Goal: Task Accomplishment & Management: Use online tool/utility

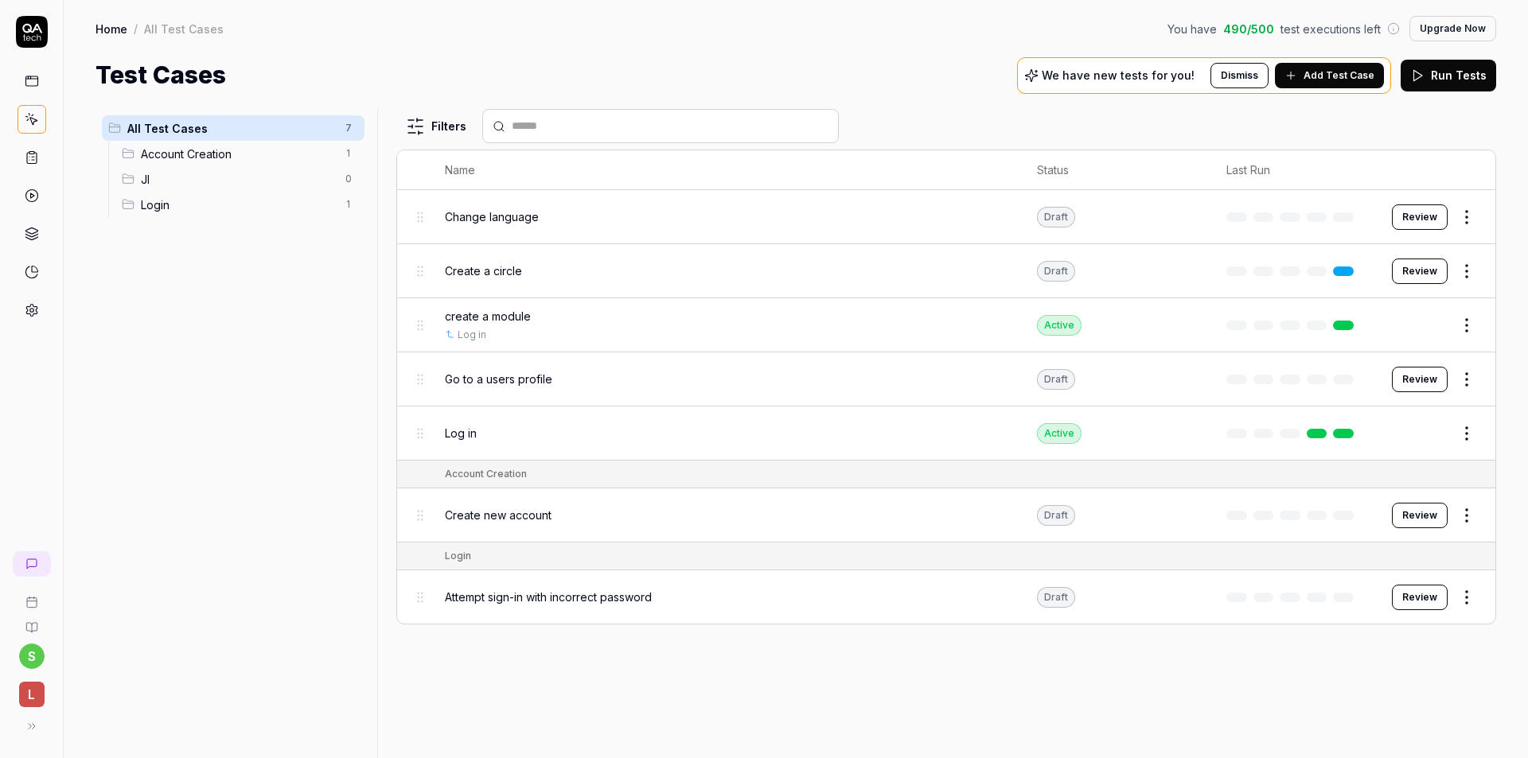
drag, startPoint x: 0, startPoint y: 0, endPoint x: 452, endPoint y: 36, distance: 453.4
click at [452, 36] on div "Home / All Test Cases You have 490 / 500 test executions left Upgrade Now" at bounding box center [795, 28] width 1400 height 25
click at [576, 516] on div "Create new account" at bounding box center [725, 515] width 560 height 17
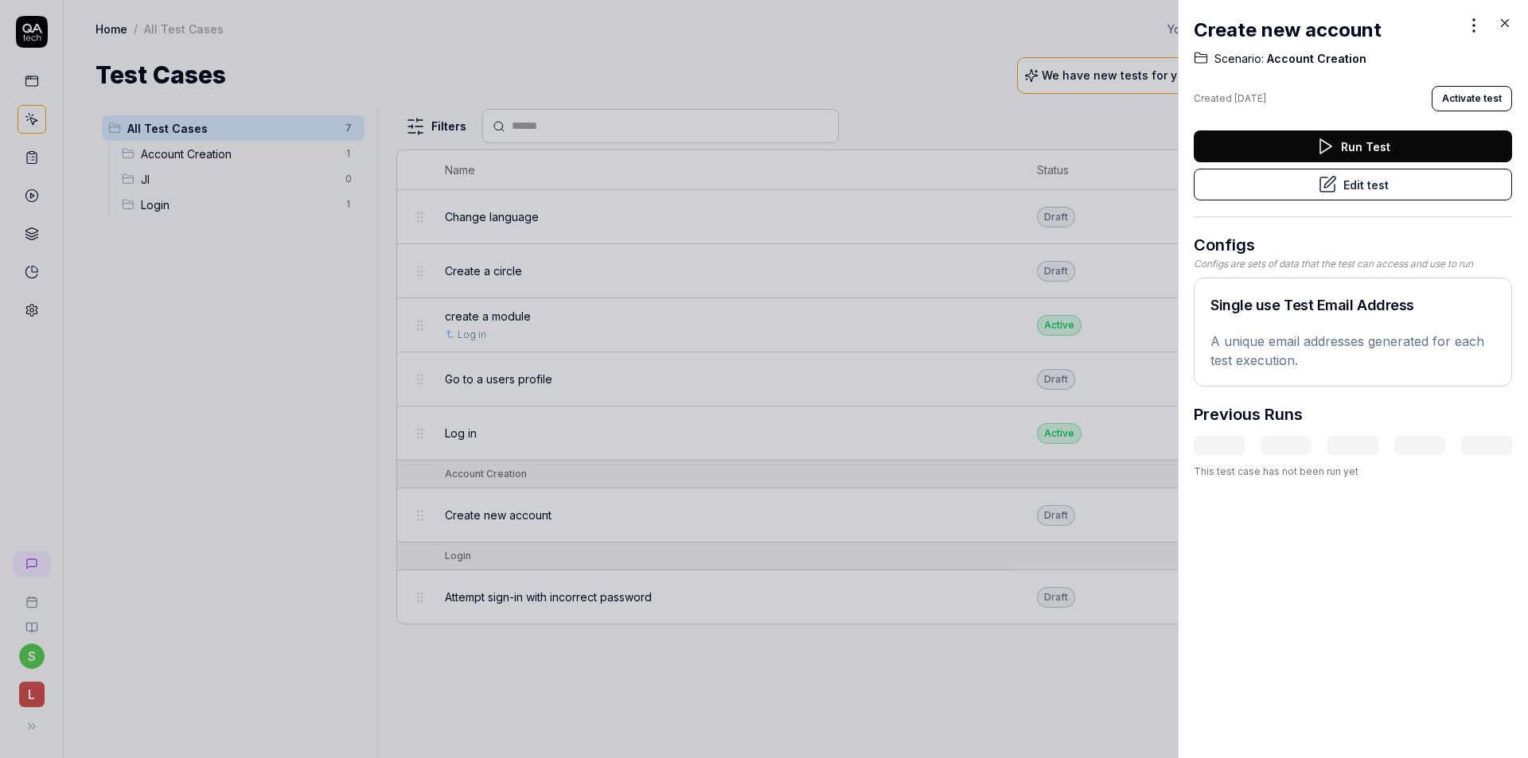
click at [1361, 180] on button "Edit test" at bounding box center [1353, 185] width 318 height 32
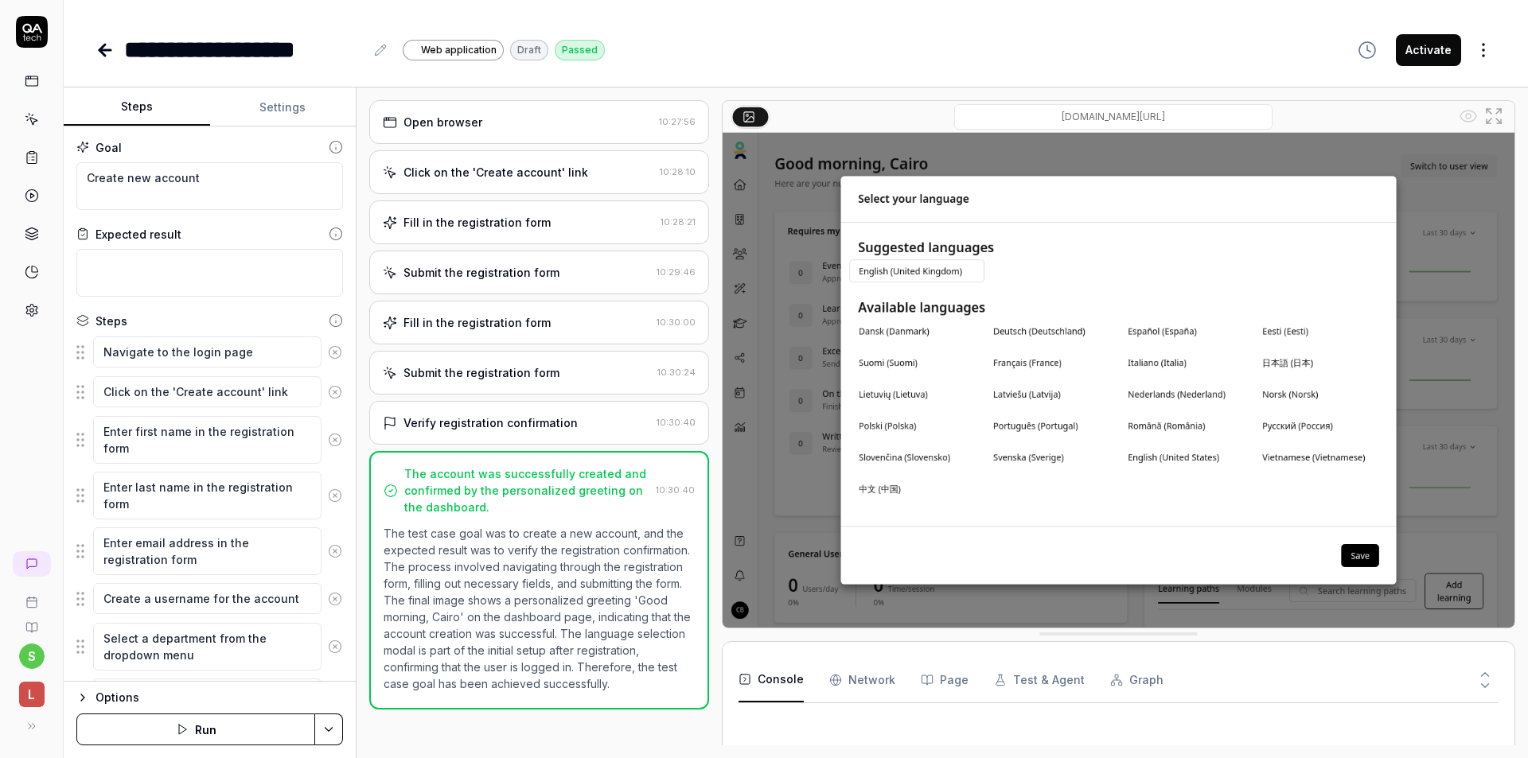
type textarea "*"
click at [528, 125] on div "Open browser" at bounding box center [518, 122] width 270 height 17
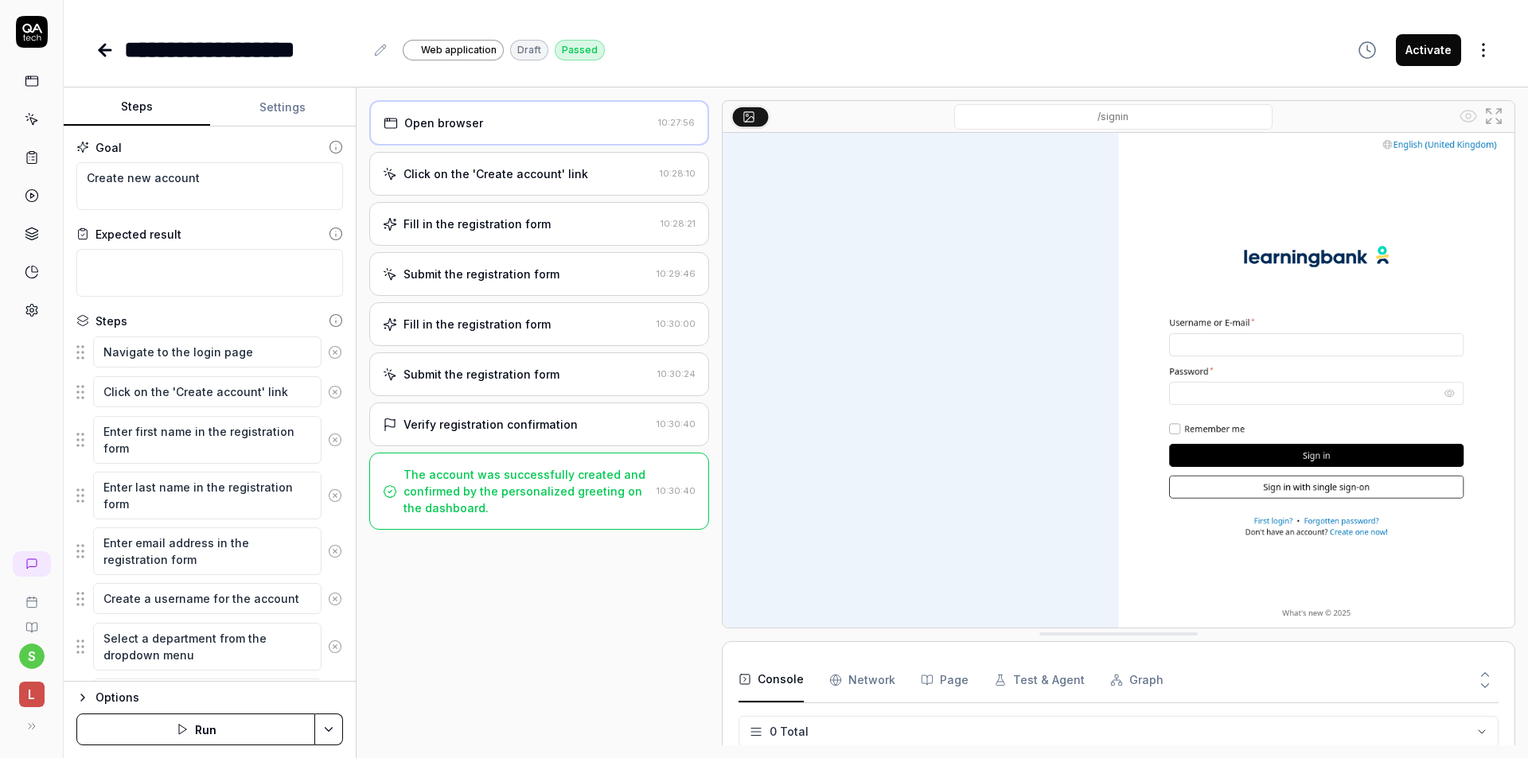
click at [570, 185] on div "Click on the 'Create account' link 10:28:10" at bounding box center [539, 174] width 340 height 44
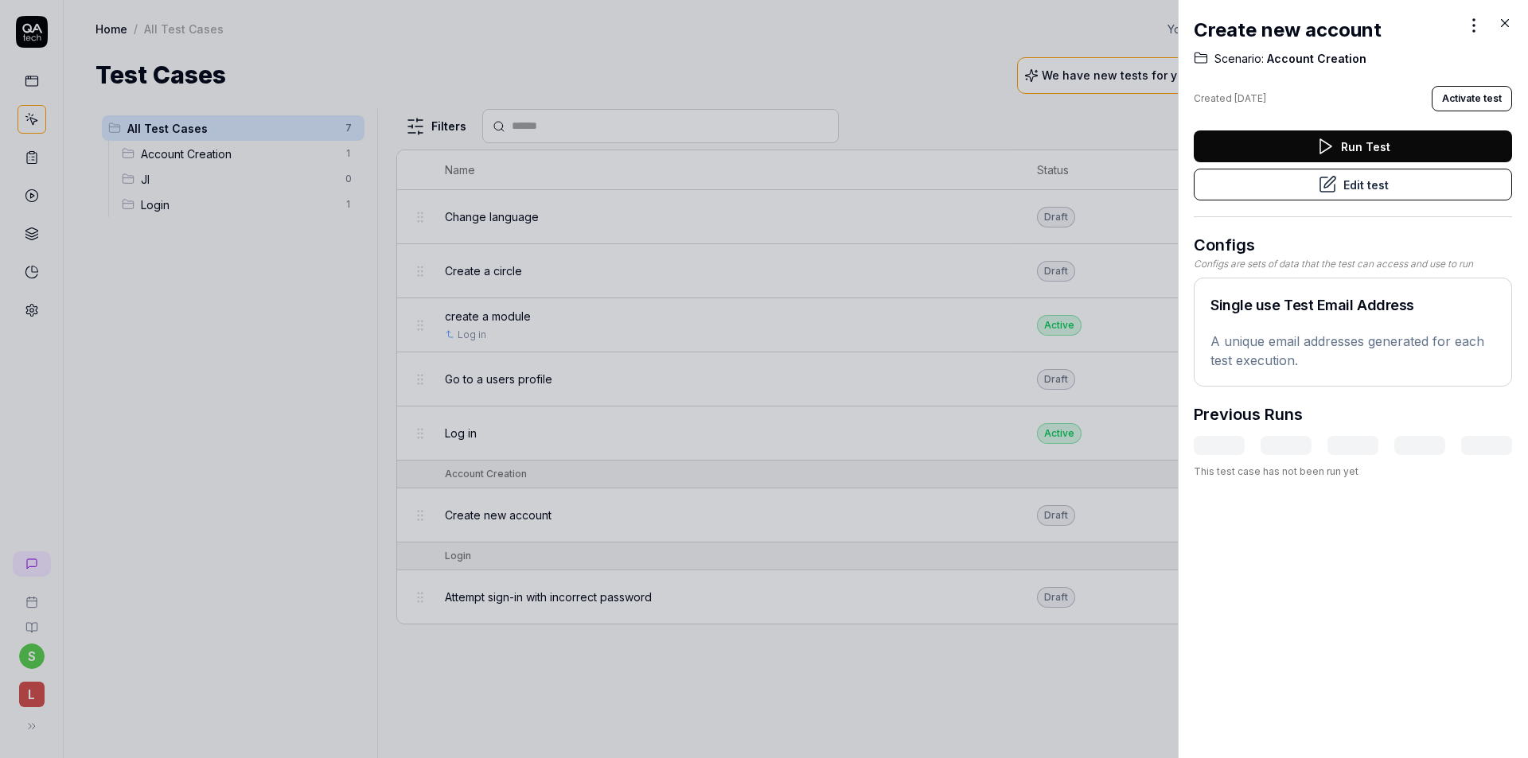
click at [1507, 25] on icon at bounding box center [1504, 23] width 14 height 14
